Goal: Check status: Check status

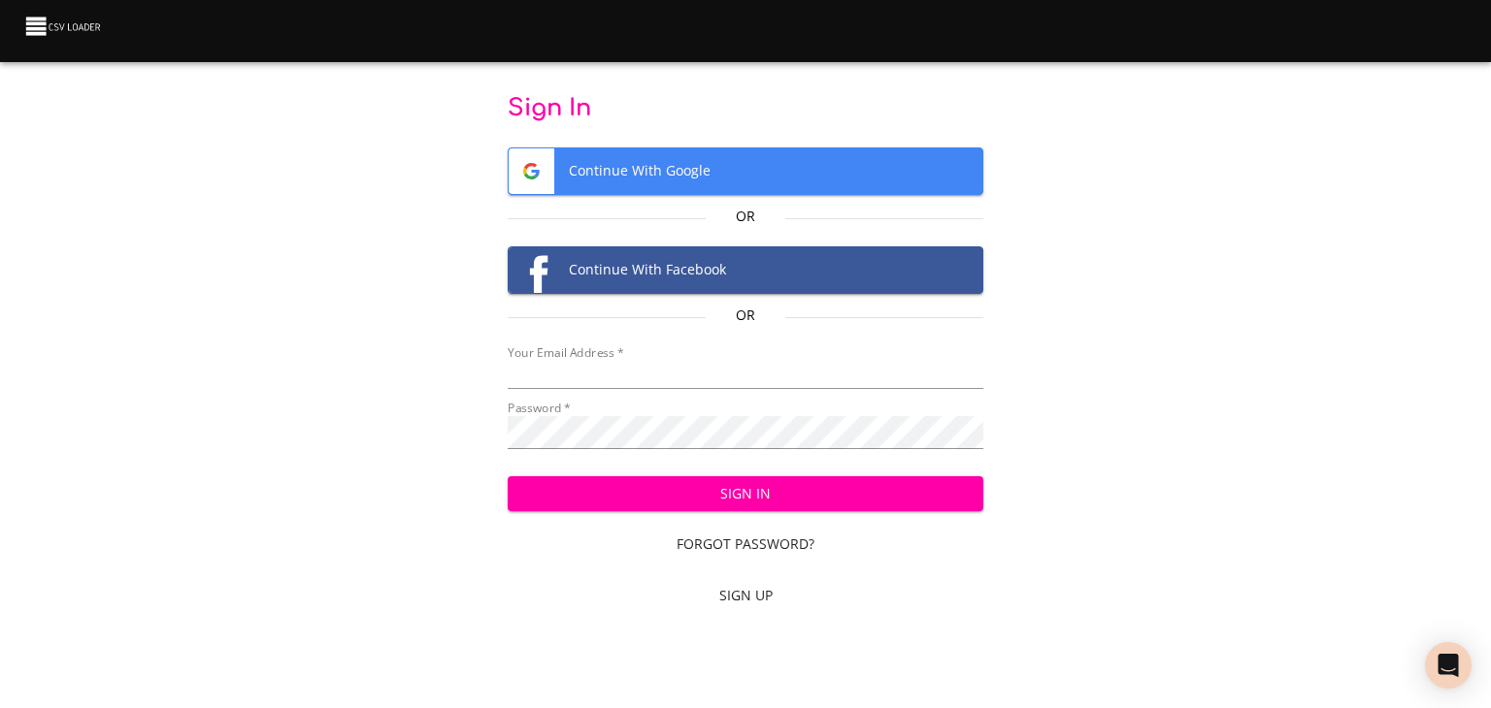
type input "[EMAIL_ADDRESS][DOMAIN_NAME]"
click at [590, 507] on span "Sign In" at bounding box center [745, 494] width 445 height 24
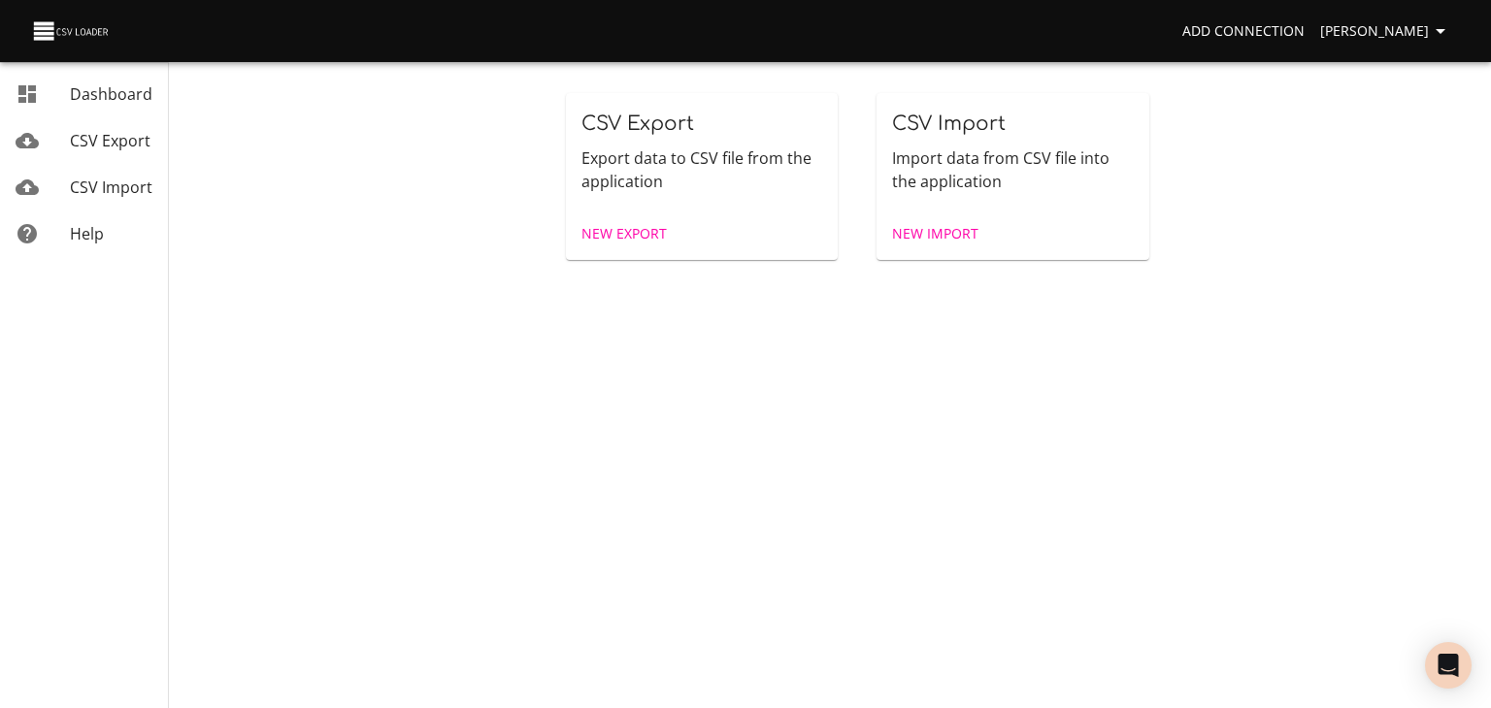
click at [103, 198] on span "CSV Import" at bounding box center [111, 187] width 82 height 21
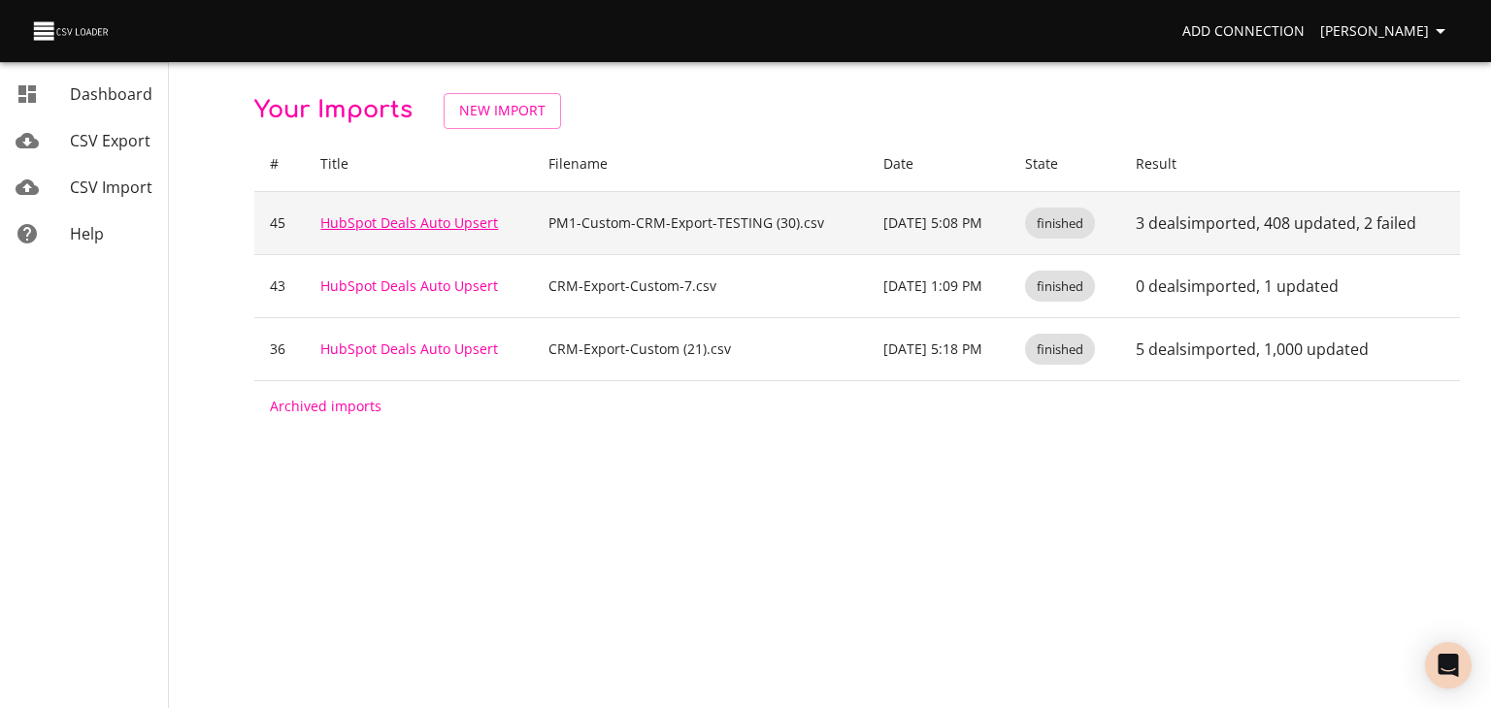
click at [391, 232] on link "HubSpot Deals Auto Upsert" at bounding box center [409, 223] width 178 height 18
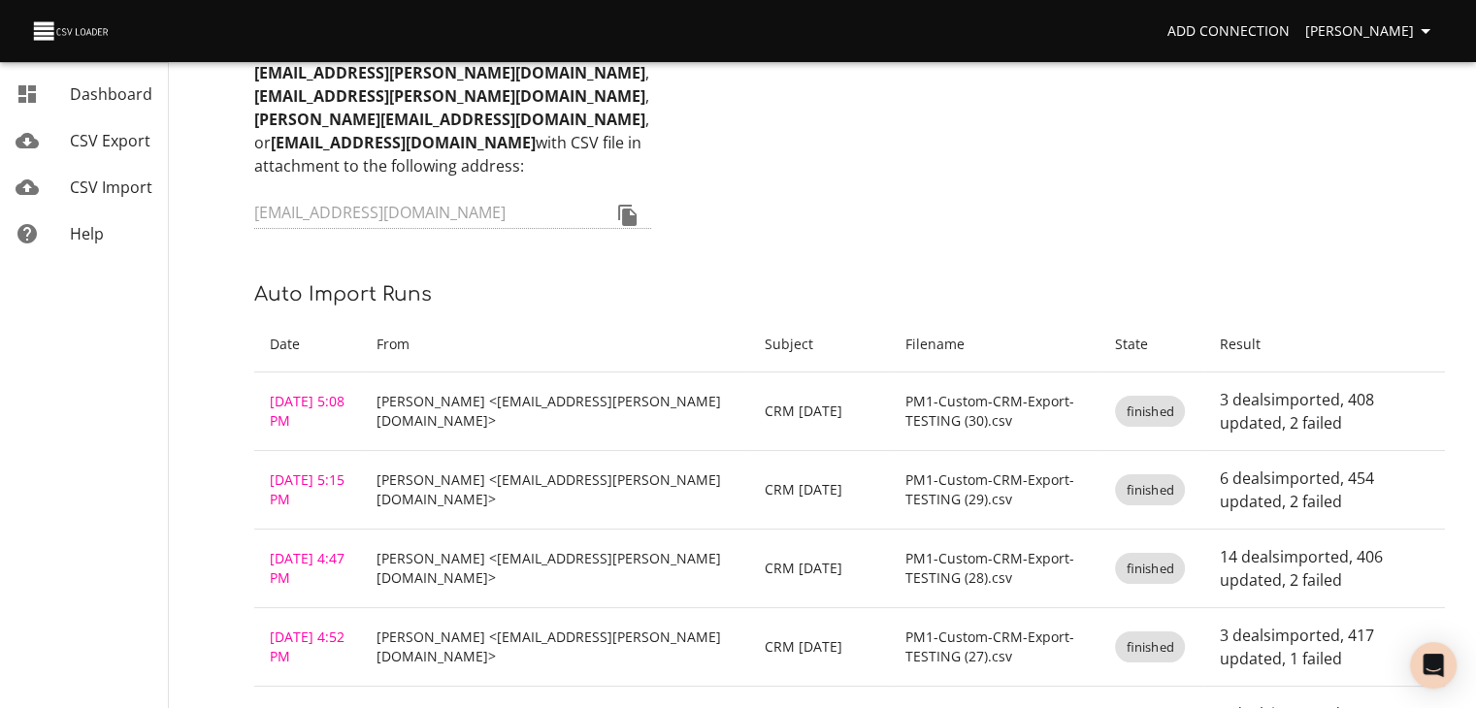
scroll to position [194, 0]
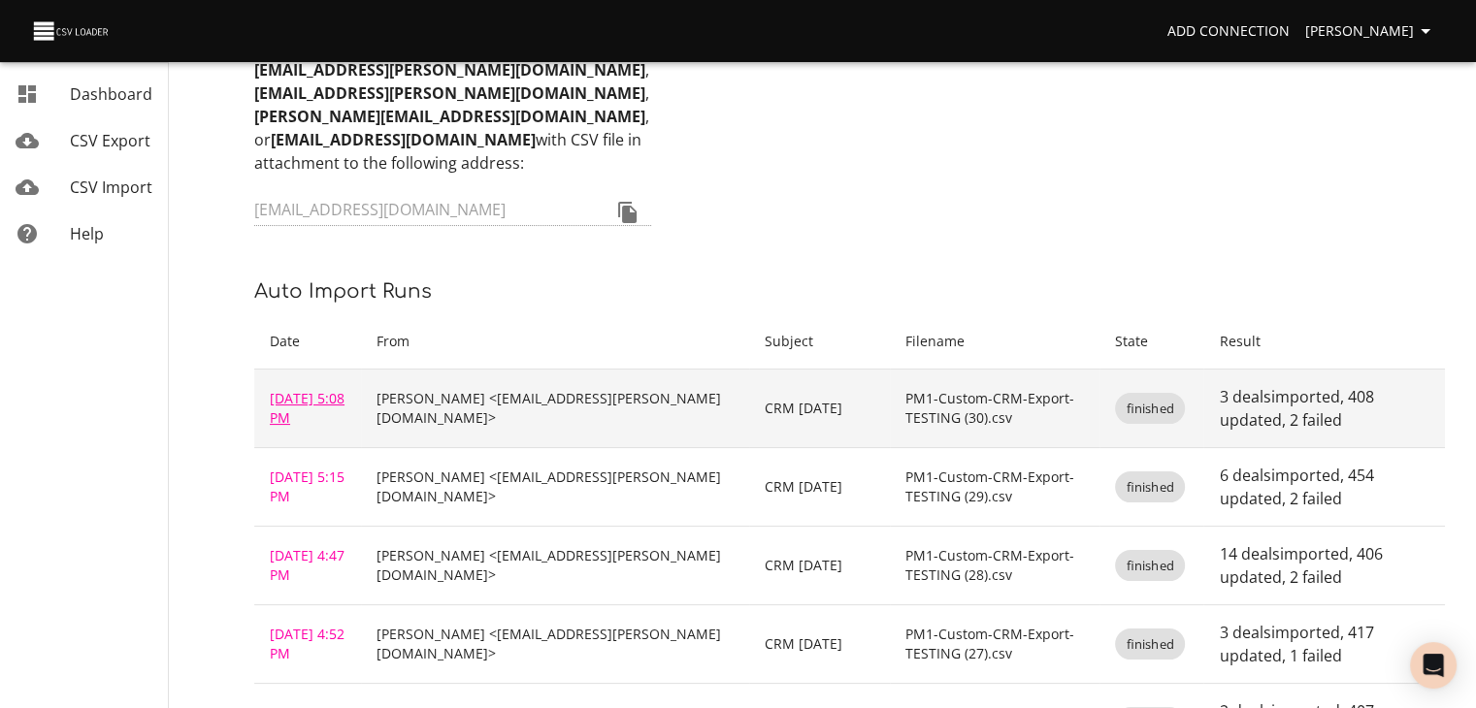
click at [317, 427] on link "Sep 12, 2025 5:08 PM" at bounding box center [307, 408] width 75 height 38
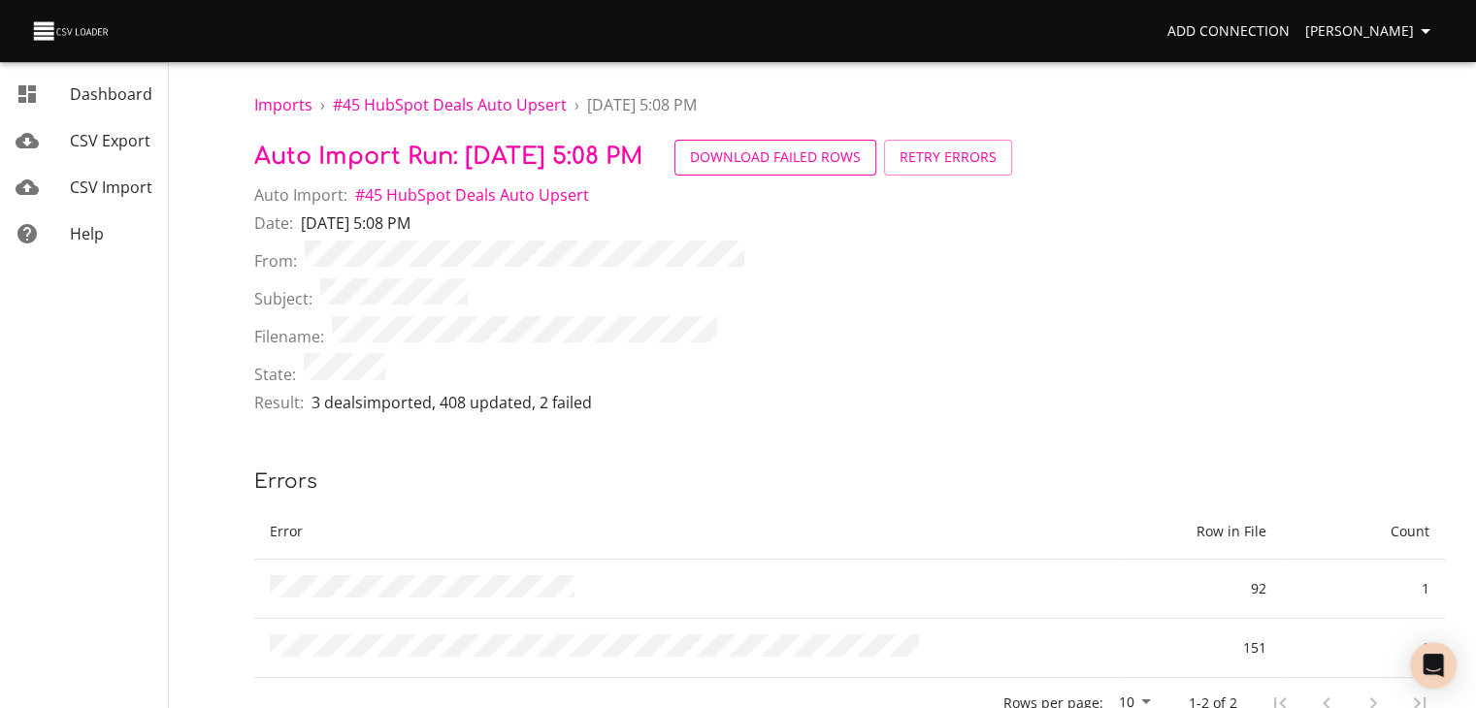
click at [861, 170] on span "Download Failed Rows" at bounding box center [775, 158] width 171 height 24
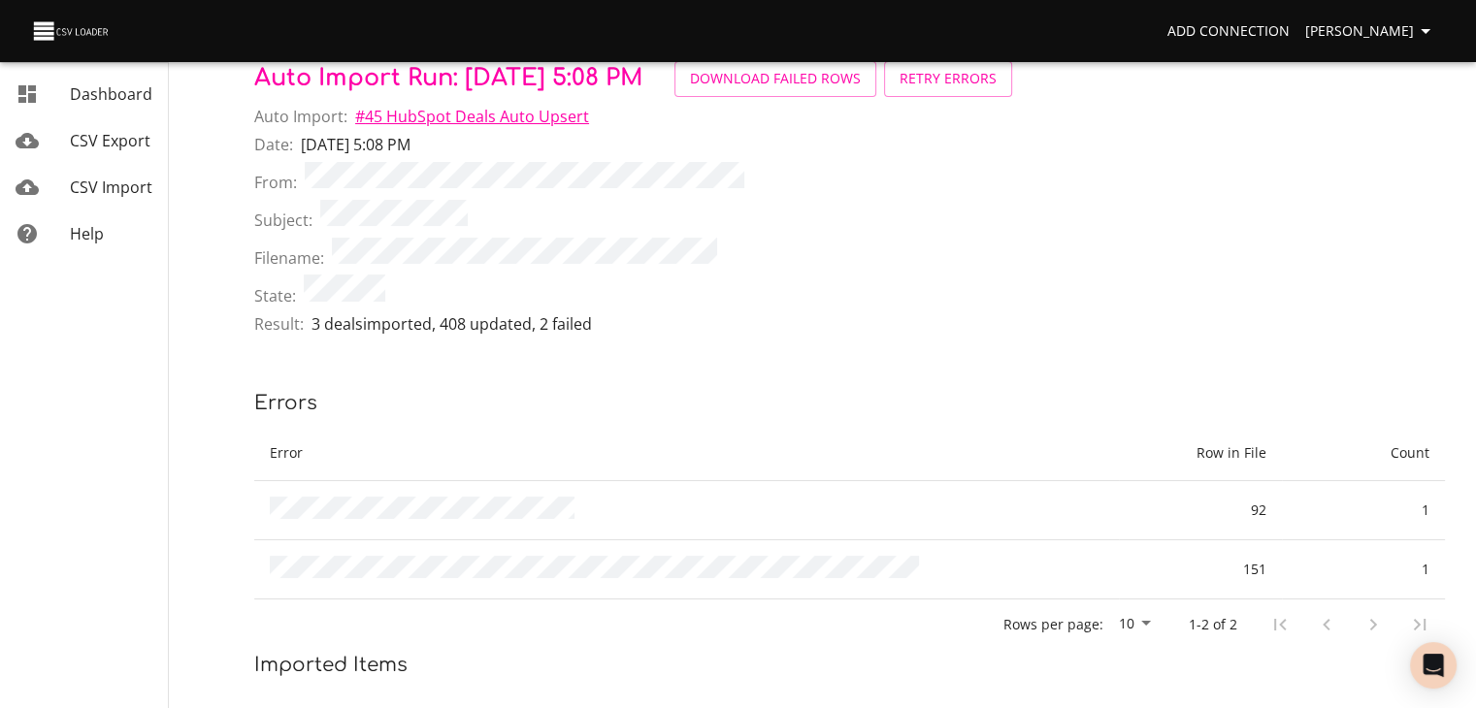
scroll to position [194, 0]
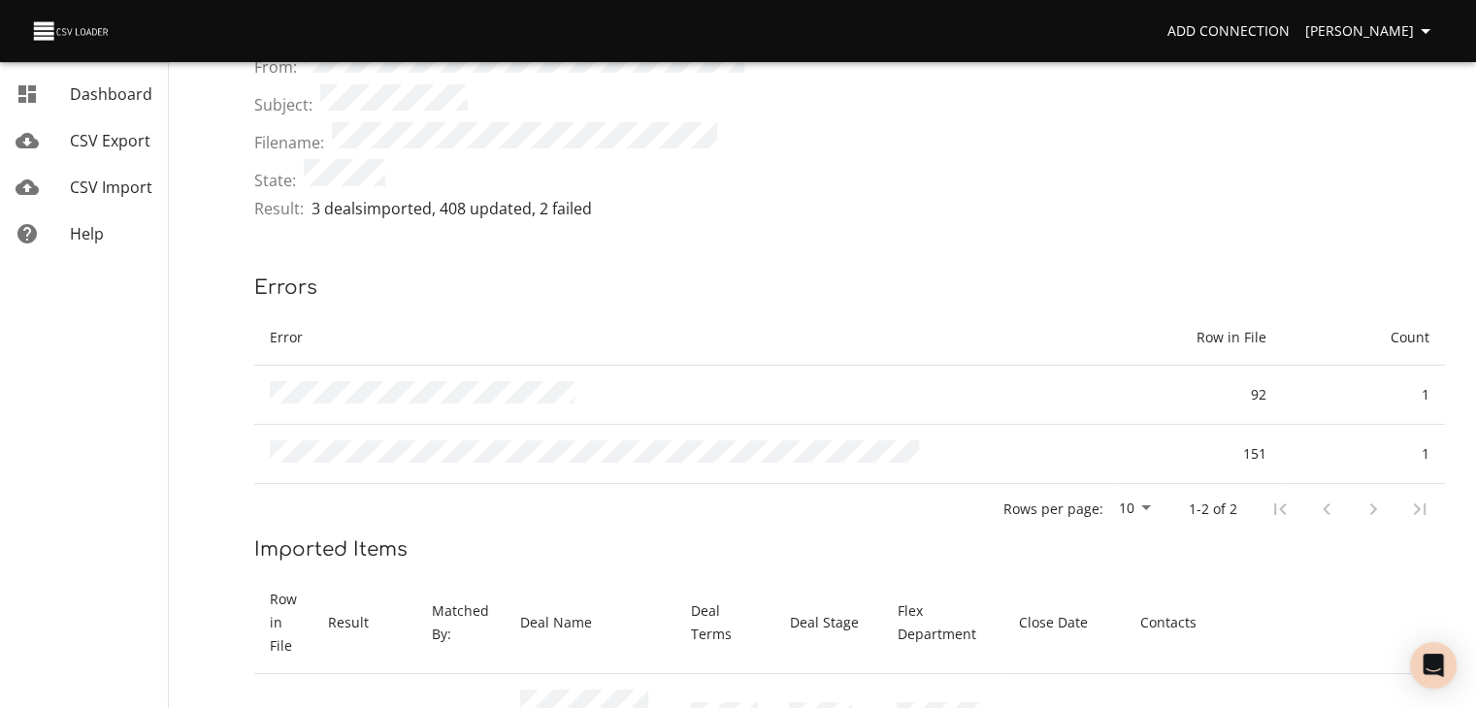
click at [90, 198] on span "CSV Import" at bounding box center [111, 187] width 82 height 21
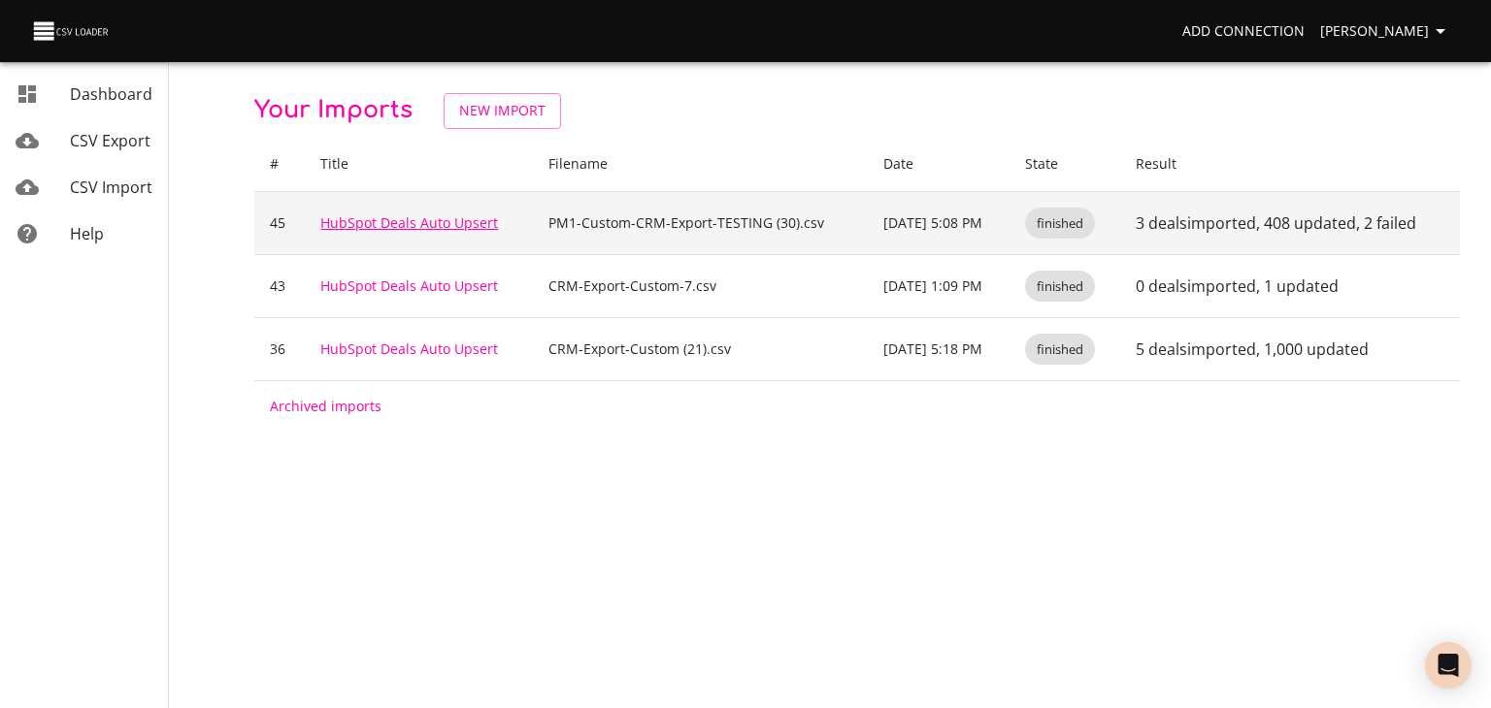
click at [396, 232] on link "HubSpot Deals Auto Upsert" at bounding box center [409, 223] width 178 height 18
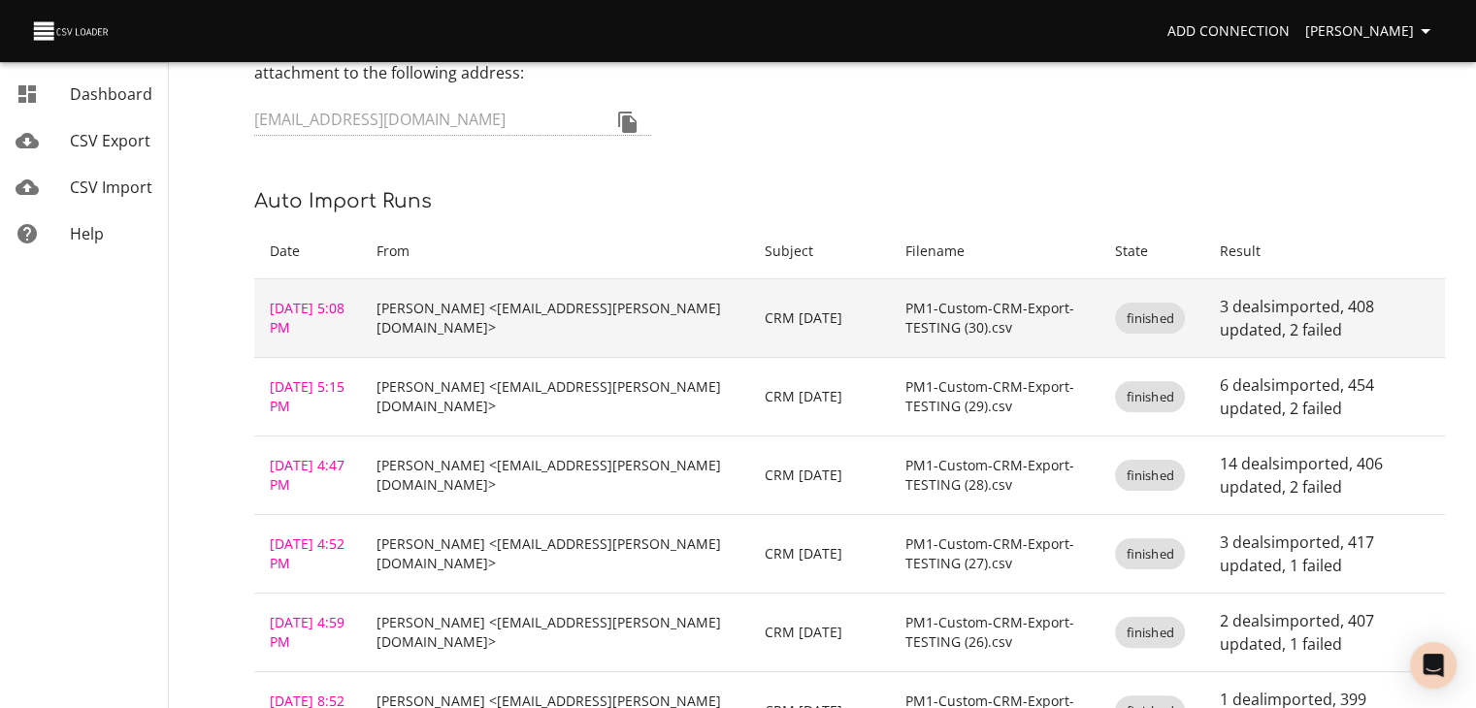
scroll to position [291, 0]
